Goal: Transaction & Acquisition: Purchase product/service

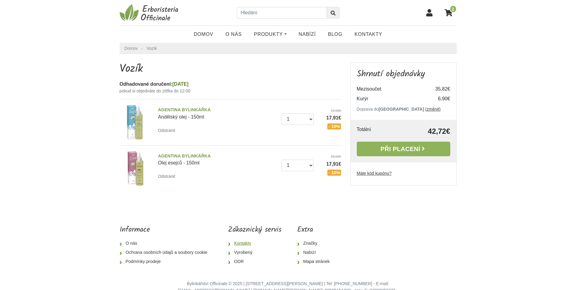
click at [244, 242] on link "Kontakty" at bounding box center [254, 243] width 53 height 9
click at [411, 149] on font "Při placení" at bounding box center [400, 148] width 40 height 7
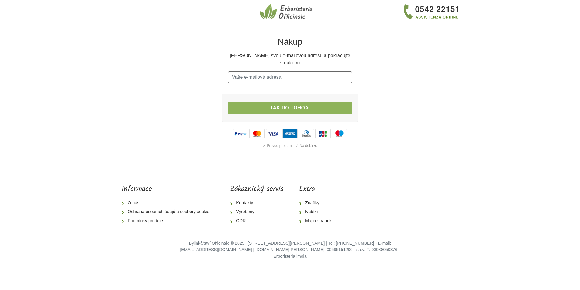
click at [258, 71] on input "E-mail" at bounding box center [290, 77] width 124 height 12
type input "jana.krizova2309@seznam.cz"
click at [265, 102] on button "Tak do toho" at bounding box center [290, 107] width 124 height 13
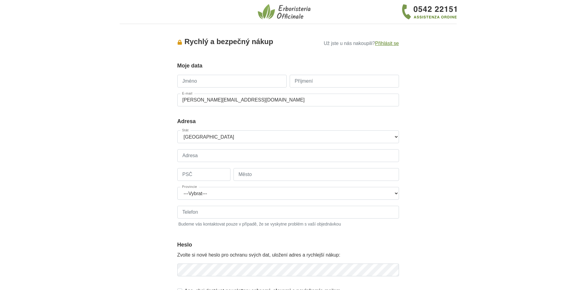
click at [221, 78] on input "Jméno" at bounding box center [231, 81] width 109 height 13
type input "Mgr. Jana"
type input "Křížová"
type input "+420774904645"
drag, startPoint x: 193, startPoint y: 81, endPoint x: 179, endPoint y: 80, distance: 14.0
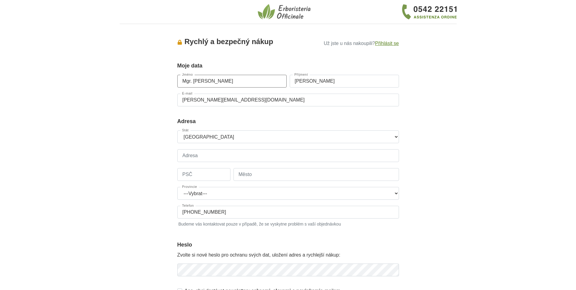
click at [179, 80] on input "Mgr. Jana" at bounding box center [231, 81] width 109 height 13
type input "Jana"
click at [393, 136] on select "---Vybrat--- Rakousko Belgie Bulharsko Chorvatsko Česká republika Dánsko Estons…" at bounding box center [288, 136] width 222 height 13
select select "56"
click at [223, 155] on input "Adresa" at bounding box center [288, 155] width 222 height 13
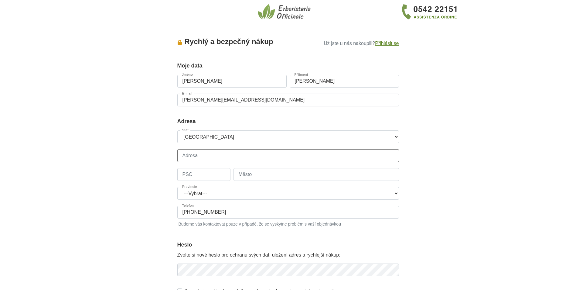
type input "Dražůvky, 103"
type input "696 33"
type input "Dražůvky"
click at [209, 192] on select "---Vybrat--- Jihočeský Jihomoravský Karlovarský Královehradecký Liberecký Morav…" at bounding box center [288, 193] width 222 height 13
select select "891"
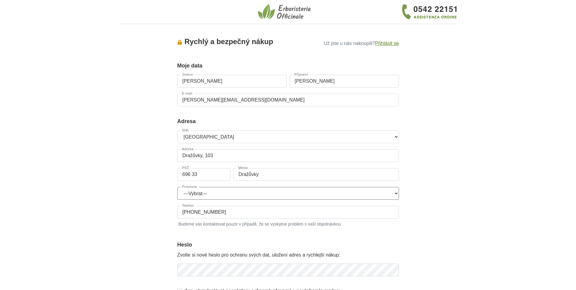
click at [177, 187] on select "---Vybrat--- Jihočeský Jihomoravský Karlovarský Královehradecký Liberecký Morav…" at bounding box center [288, 193] width 222 height 13
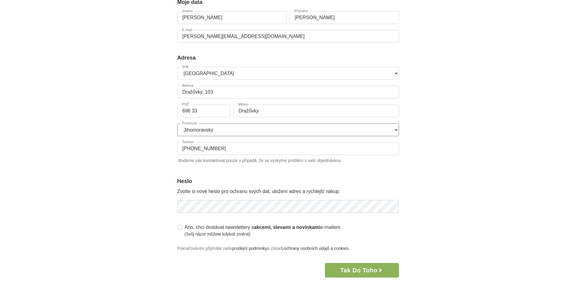
scroll to position [121, 0]
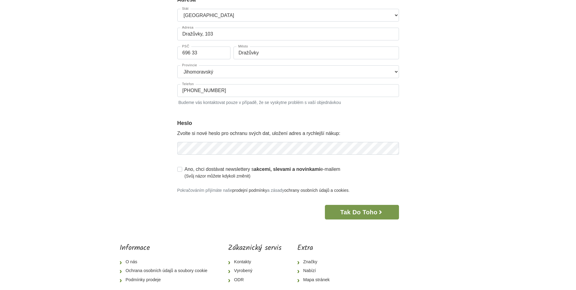
click at [358, 210] on font "Tak do toho" at bounding box center [358, 211] width 37 height 7
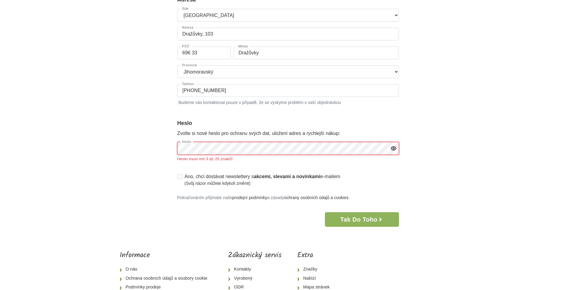
click at [123, 144] on div "Accesso × Accedi per completare il tuo acquisto più velocemente. E-mail jana.kr…" at bounding box center [288, 66] width 346 height 319
click at [383, 219] on button "Tak do toho" at bounding box center [362, 219] width 74 height 15
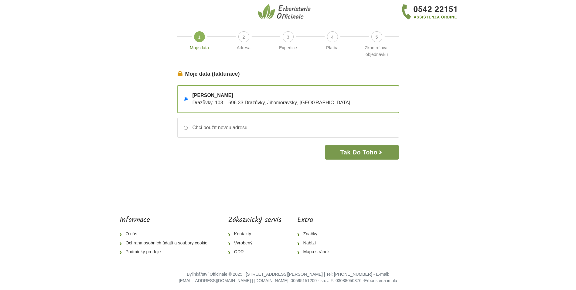
click at [360, 150] on font "Tak do toho" at bounding box center [358, 152] width 37 height 7
click at [359, 151] on font "Tak do toho" at bounding box center [358, 152] width 37 height 7
